Goal: Information Seeking & Learning: Learn about a topic

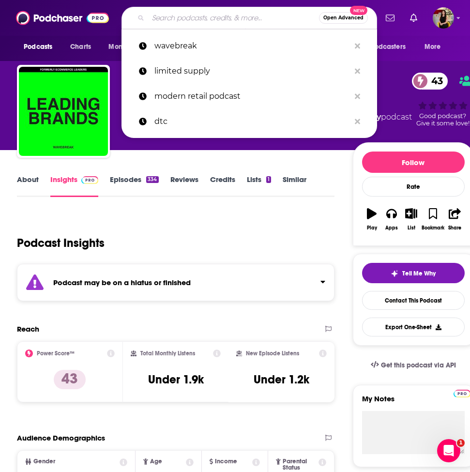
click at [192, 17] on input "Search podcasts, credits, & more..." at bounding box center [233, 17] width 171 height 15
paste input "eCommerce Fastlane"
type input "eCommerce Fastlane"
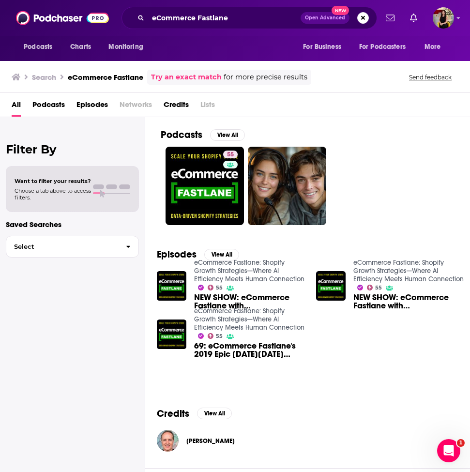
click at [216, 27] on div "eCommerce Fastlane Open Advanced New" at bounding box center [248, 18] width 255 height 22
click at [216, 18] on input "eCommerce Fastlane" at bounding box center [224, 17] width 152 height 15
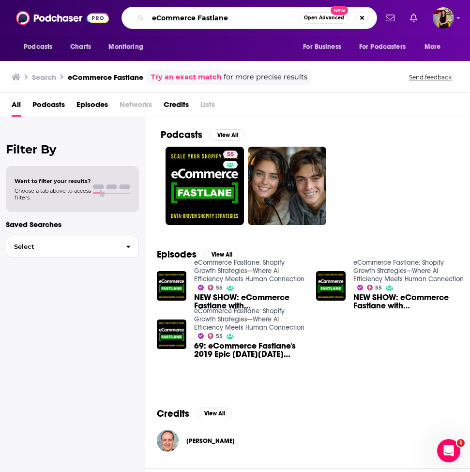
click at [216, 18] on input "eCommerce Fastlane" at bounding box center [223, 17] width 151 height 15
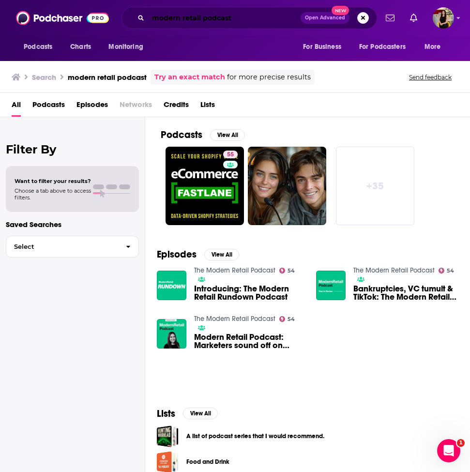
click at [245, 19] on input "modern retail podcast" at bounding box center [224, 17] width 152 height 15
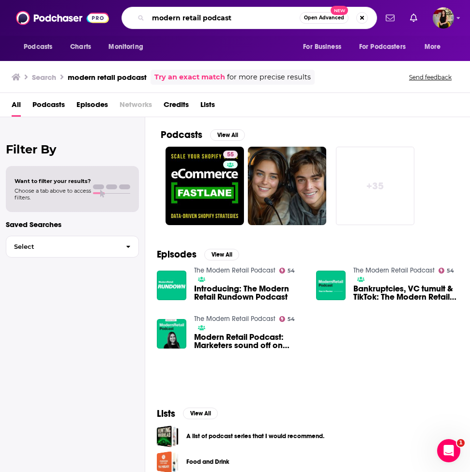
click at [245, 19] on input "modern retail podcast" at bounding box center [223, 17] width 151 height 15
type input "retail gets real"
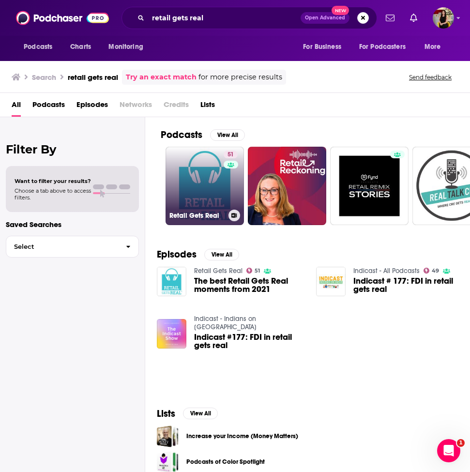
click at [210, 191] on link "51 Retail Gets Real" at bounding box center [204, 186] width 78 height 78
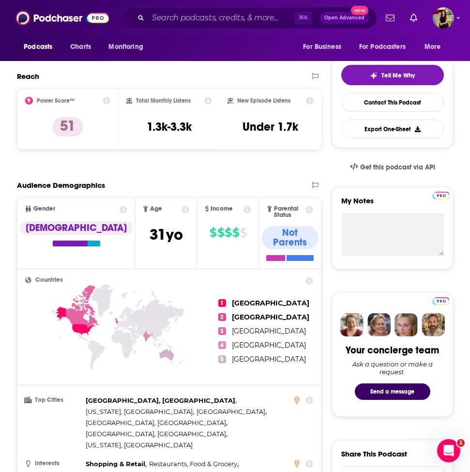
scroll to position [80, 0]
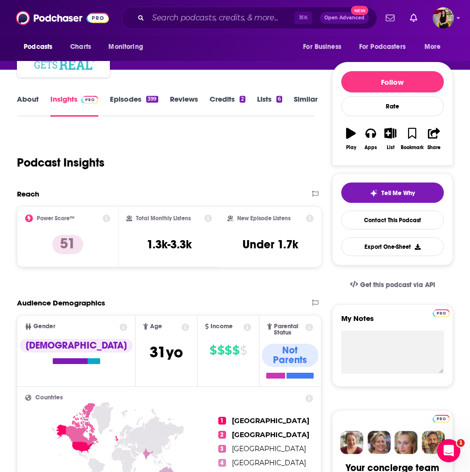
click at [132, 95] on link "Episodes 399" at bounding box center [134, 105] width 48 height 22
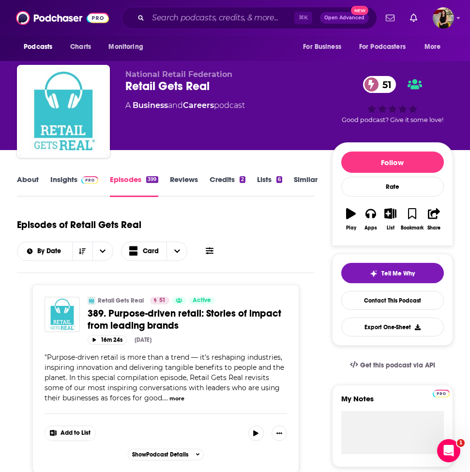
click at [78, 181] on span at bounding box center [87, 179] width 21 height 9
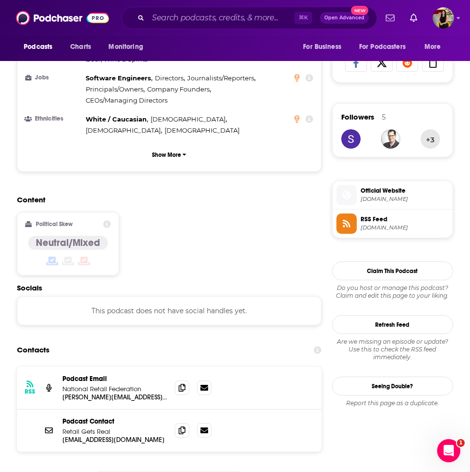
scroll to position [639, 0]
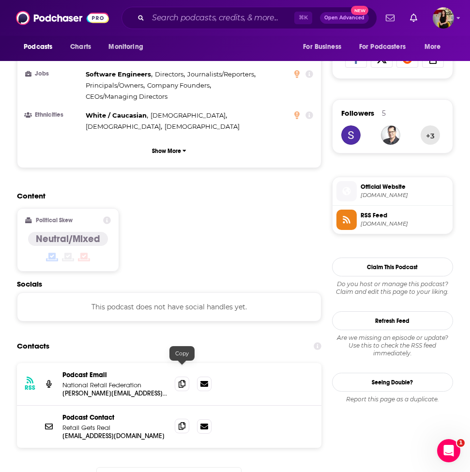
click at [182, 422] on icon at bounding box center [181, 426] width 7 height 8
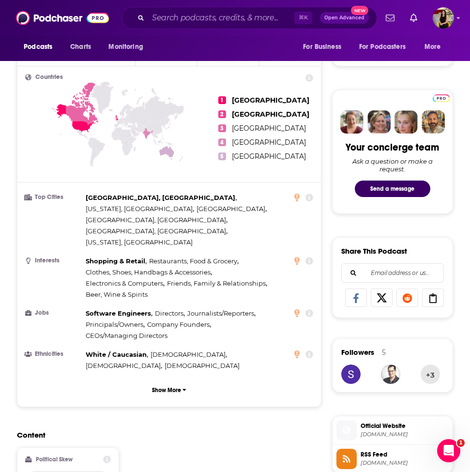
scroll to position [579, 0]
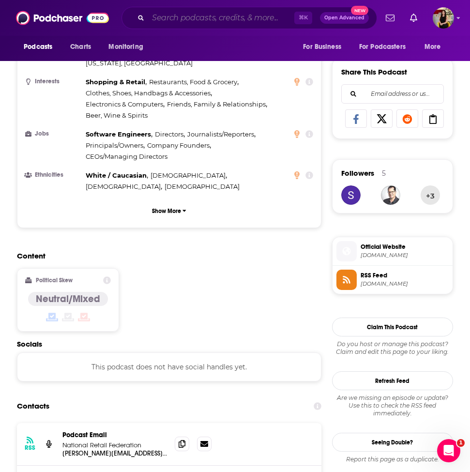
click at [189, 17] on input "Search podcasts, credits, & more..." at bounding box center [221, 17] width 146 height 15
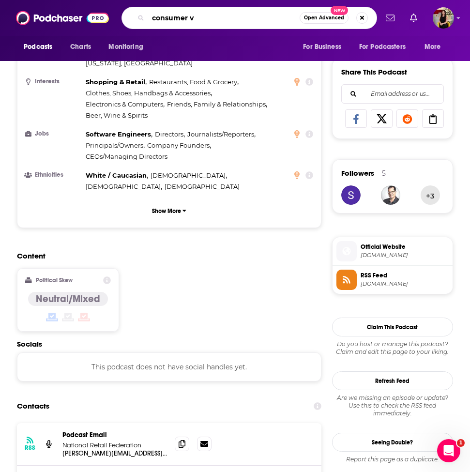
type input "consumer vc"
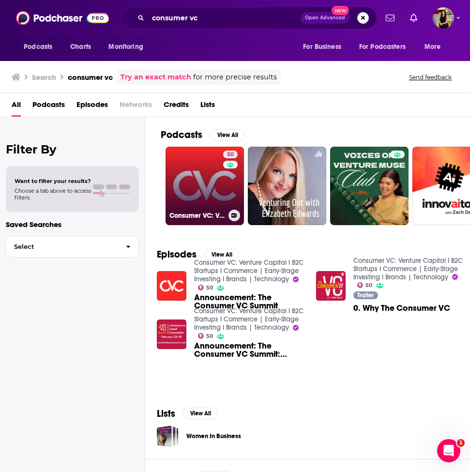
click at [221, 186] on link "50 Consumer VC: Venture Capital I B2C Startups I Commerce | Early-Stage Investi…" at bounding box center [204, 186] width 78 height 78
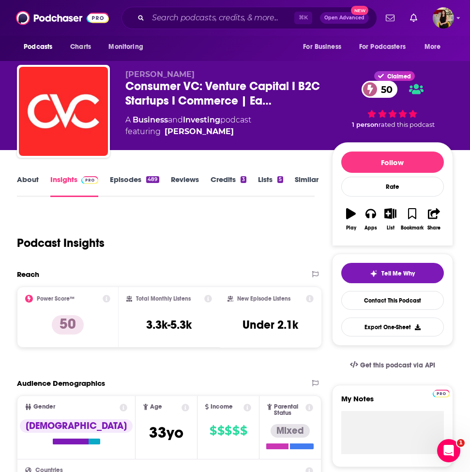
click at [128, 184] on link "Episodes 489" at bounding box center [134, 186] width 49 height 22
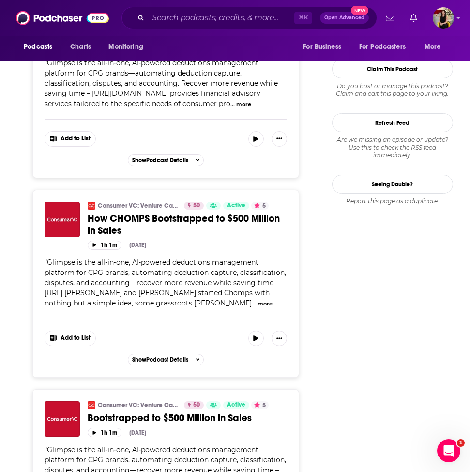
scroll to position [1150, 0]
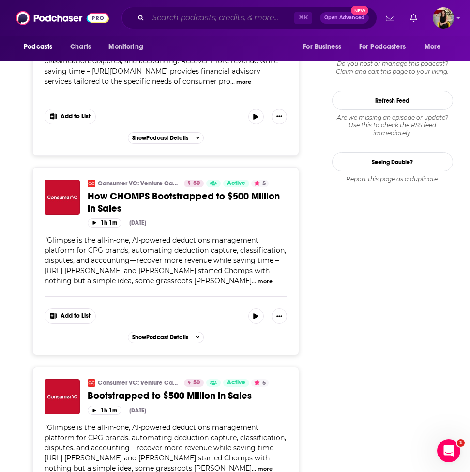
click at [216, 17] on input "Search podcasts, credits, & more..." at bounding box center [221, 17] width 146 height 15
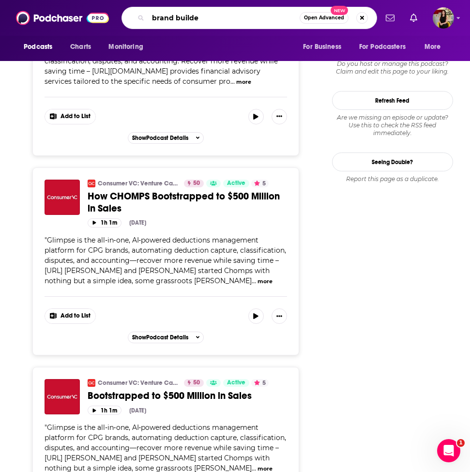
type input "brand builder"
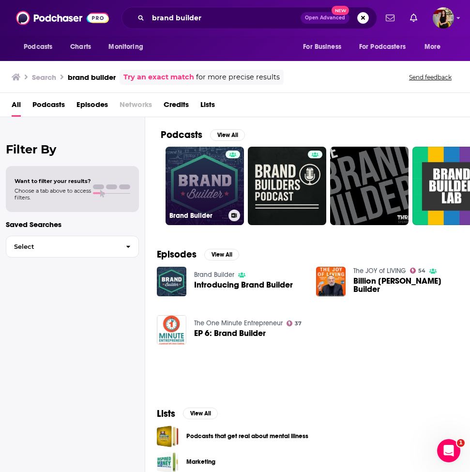
click at [207, 177] on link "Brand Builder" at bounding box center [204, 186] width 78 height 78
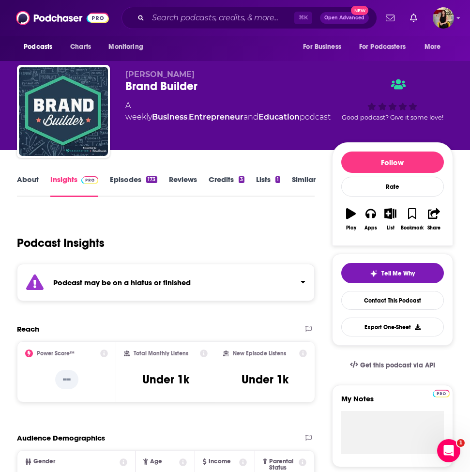
click at [134, 181] on link "Episodes 173" at bounding box center [133, 186] width 47 height 22
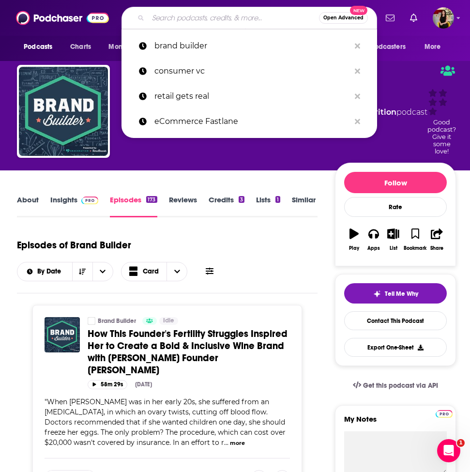
click at [192, 24] on input "Search podcasts, credits, & more..." at bounding box center [233, 17] width 171 height 15
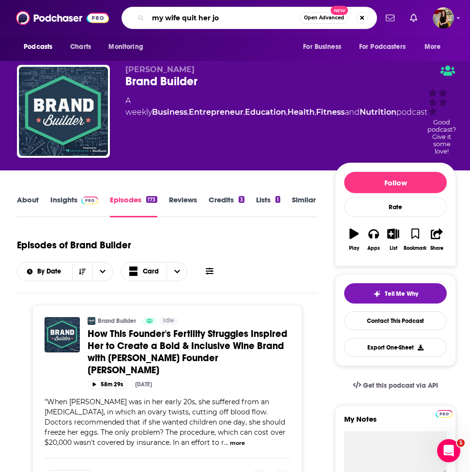
type input "my wife quit her job"
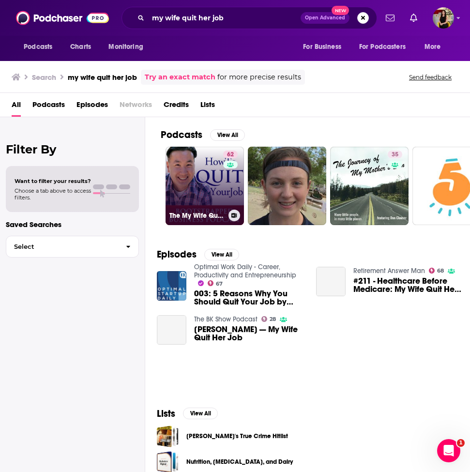
click at [222, 192] on link "62 The My Wife Quit Her Job Podcast With [PERSON_NAME]" at bounding box center [204, 186] width 78 height 78
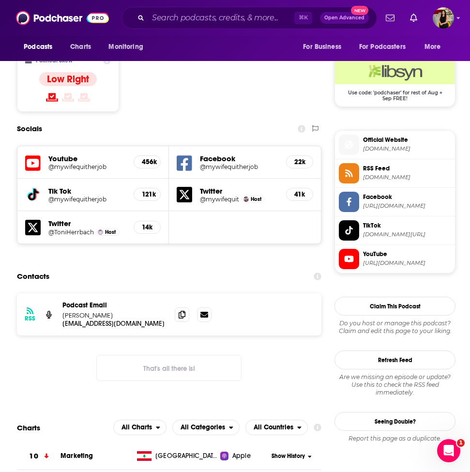
scroll to position [770, 0]
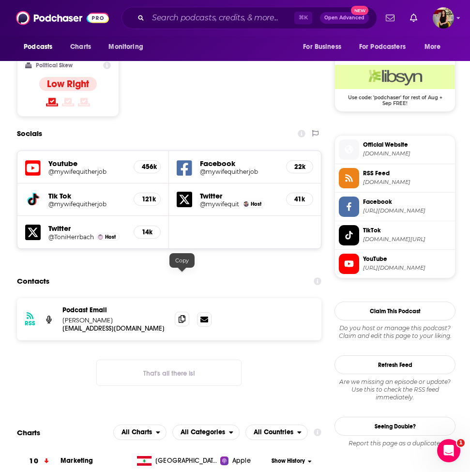
click at [186, 311] on span at bounding box center [182, 318] width 15 height 15
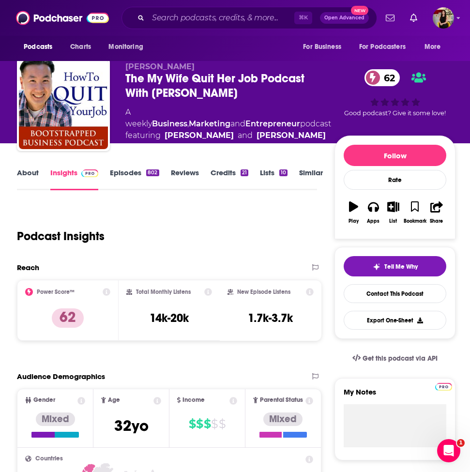
scroll to position [0, 0]
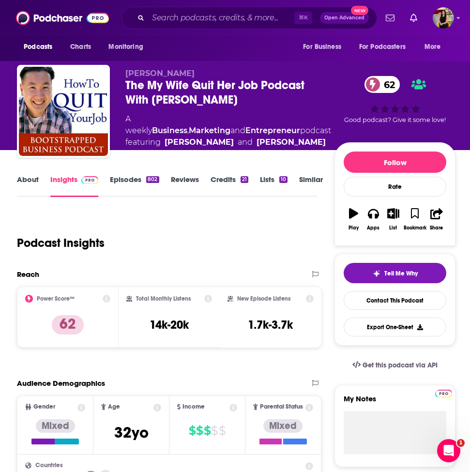
click at [117, 182] on link "Episodes 802" at bounding box center [134, 186] width 49 height 22
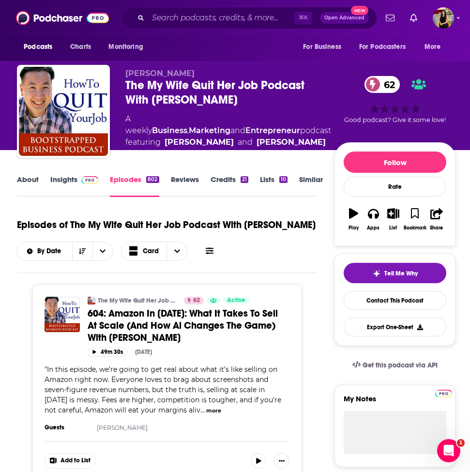
click at [63, 181] on link "Insights" at bounding box center [74, 186] width 48 height 22
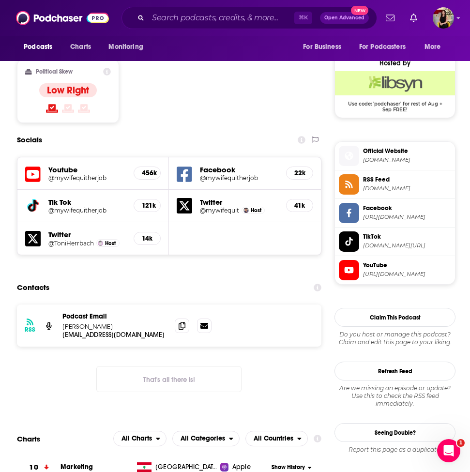
scroll to position [786, 0]
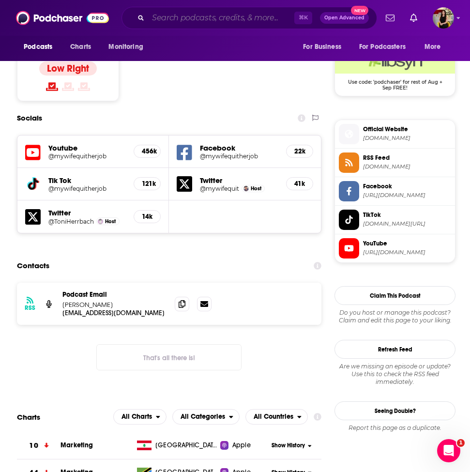
click at [199, 20] on input "Search podcasts, credits, & more..." at bounding box center [221, 17] width 146 height 15
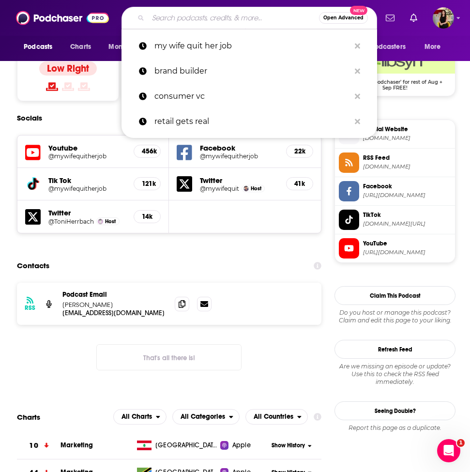
paste input "Unpacking the Digital Shelf"
type input "Unpacking the Digital Shelf"
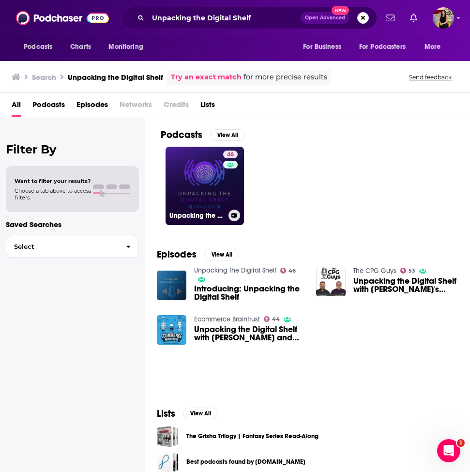
click at [205, 200] on link "46 Unpacking the Digital Shelf" at bounding box center [204, 186] width 78 height 78
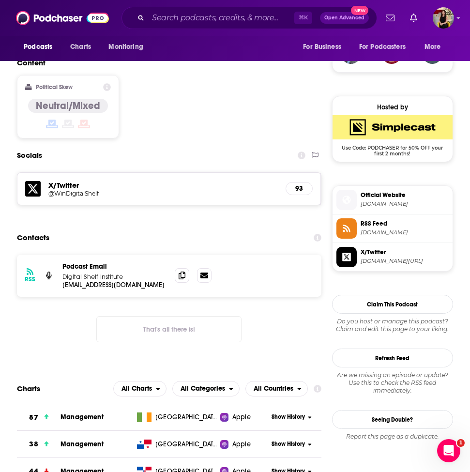
scroll to position [739, 0]
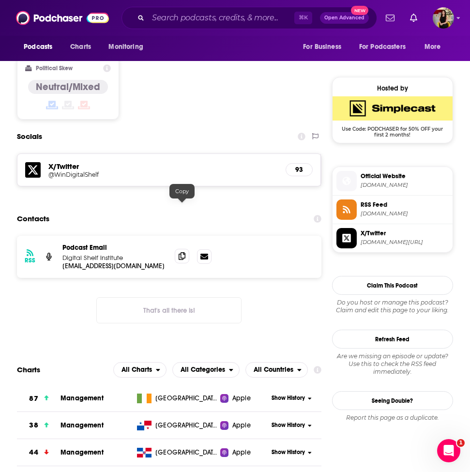
click at [180, 252] on icon at bounding box center [181, 256] width 7 height 8
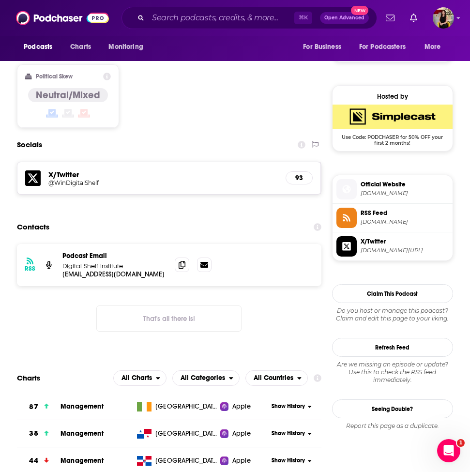
scroll to position [0, 0]
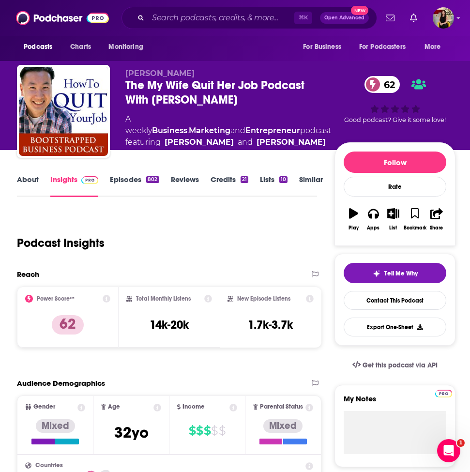
click at [311, 178] on link "Similar" at bounding box center [311, 186] width 24 height 22
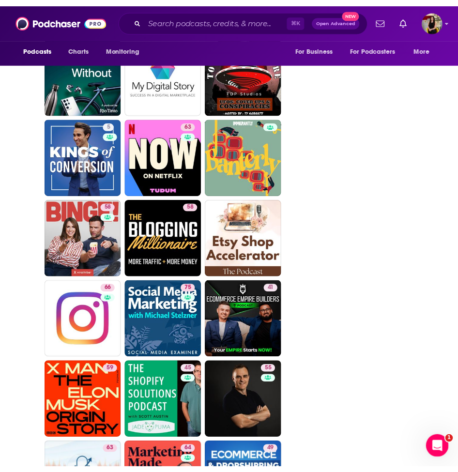
scroll to position [2552, 0]
